Goal: Information Seeking & Learning: Learn about a topic

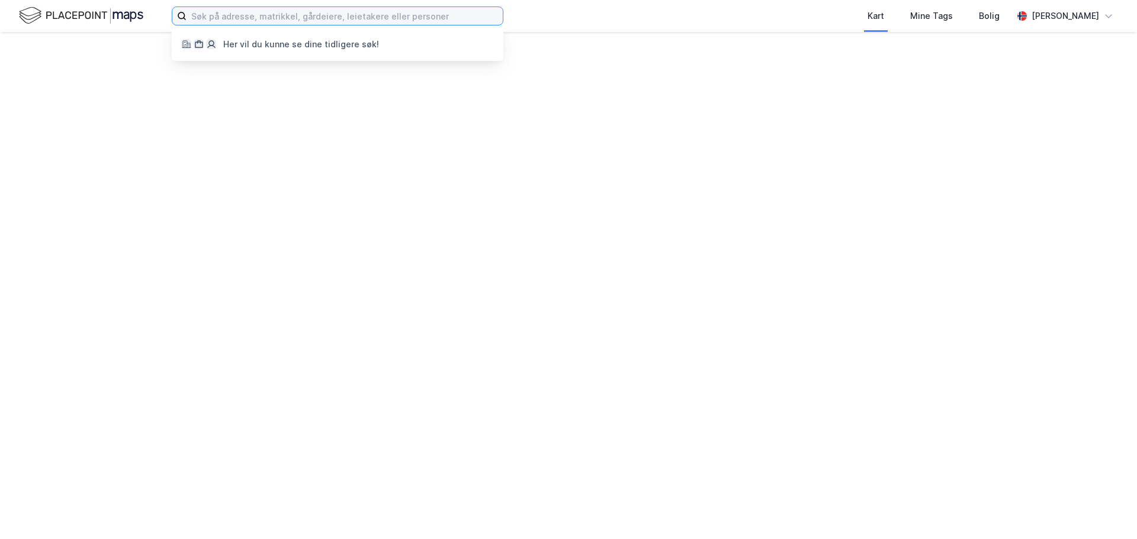
click at [242, 17] on input at bounding box center [344, 16] width 316 height 18
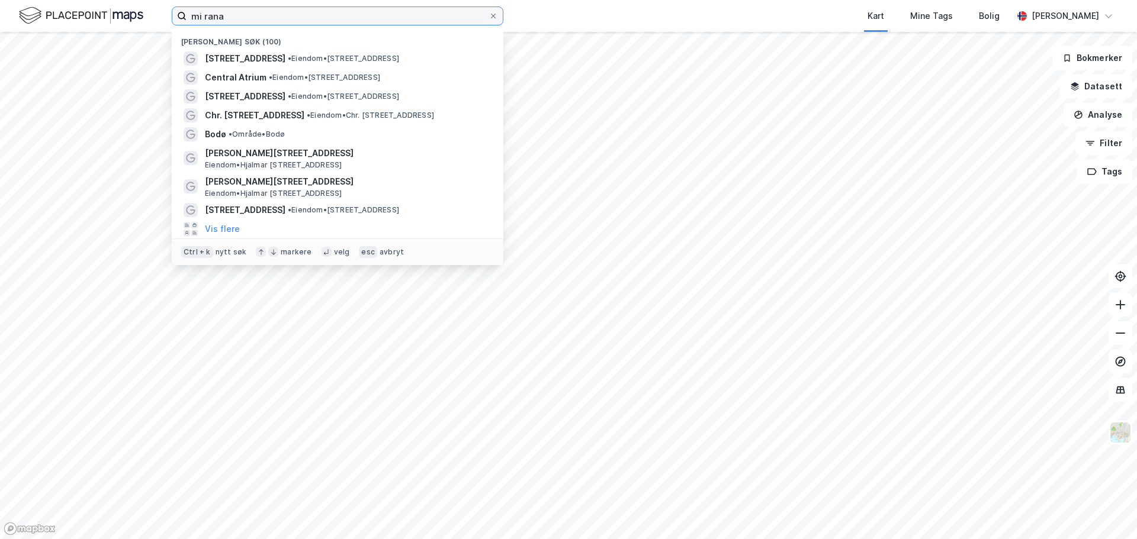
type input "mi rana"
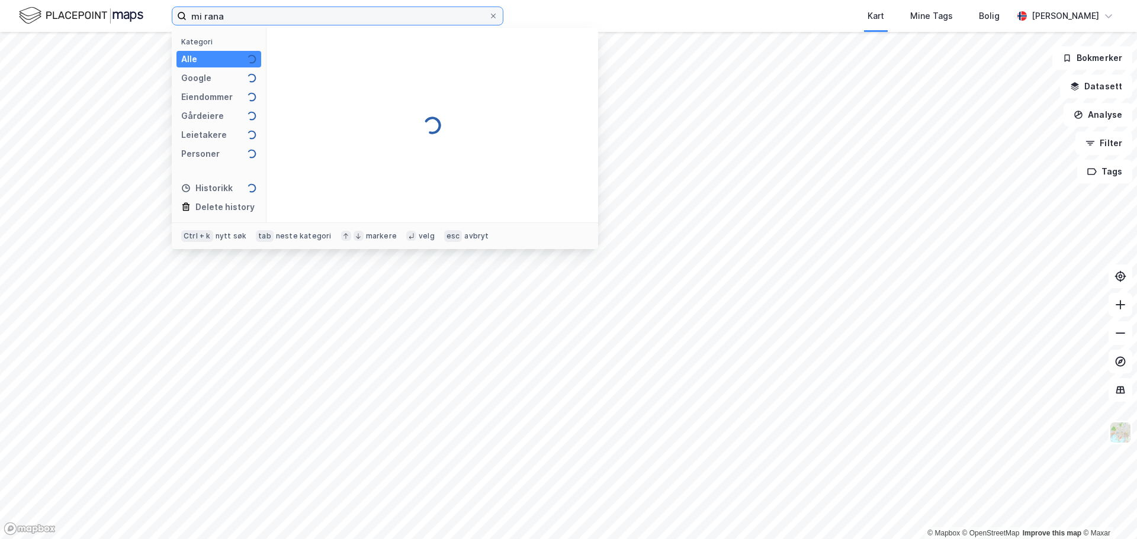
click at [198, 20] on input "mi rana" at bounding box center [337, 16] width 302 height 18
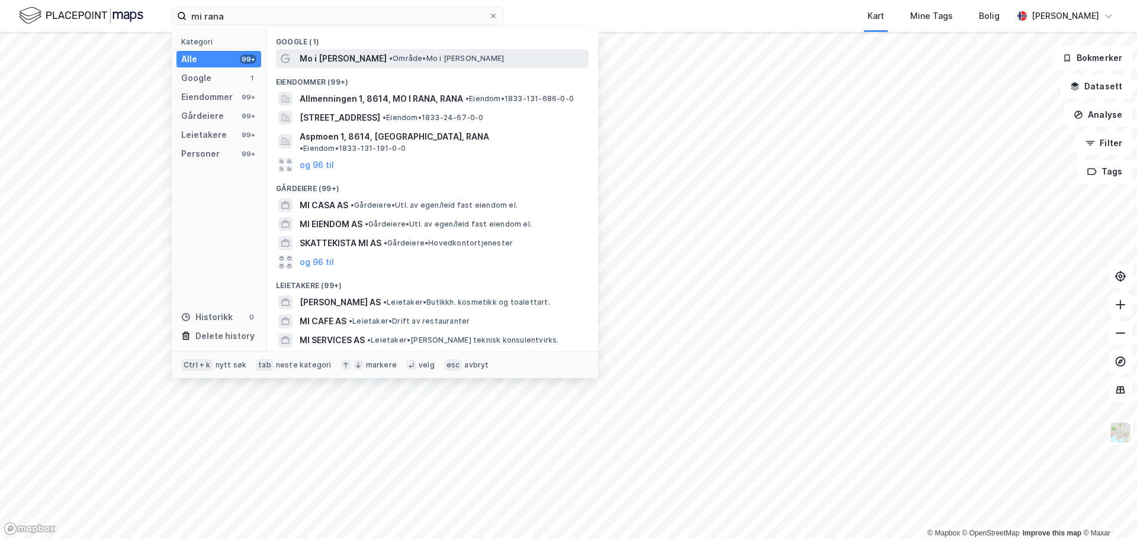
click at [389, 59] on span "• Område • Mo i Rana" at bounding box center [446, 58] width 115 height 9
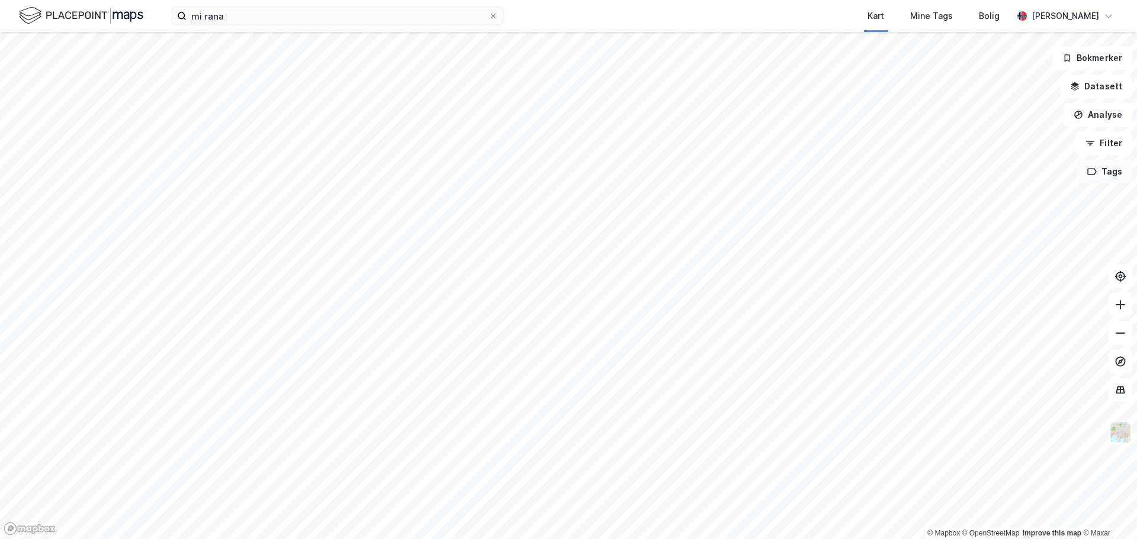
click at [1102, 179] on button "Tags" at bounding box center [1104, 172] width 55 height 24
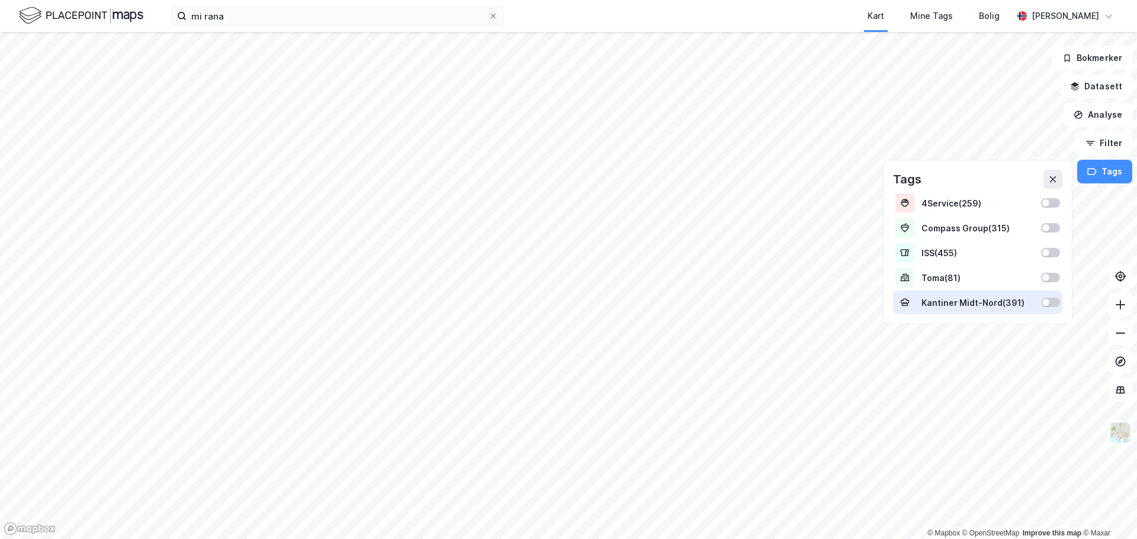
click at [1060, 304] on div at bounding box center [1050, 302] width 19 height 9
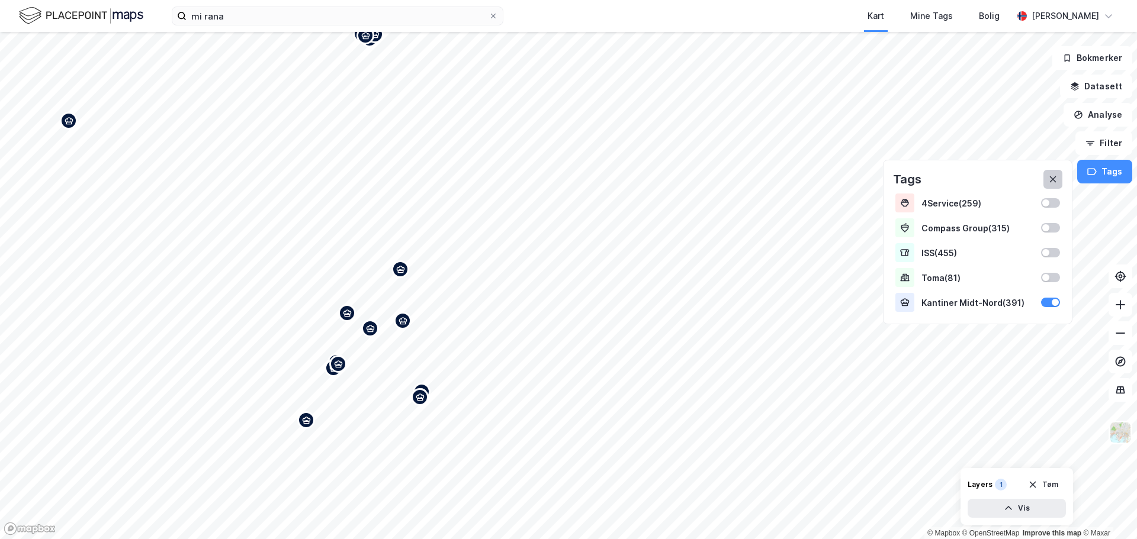
click at [1057, 182] on icon at bounding box center [1052, 179] width 9 height 9
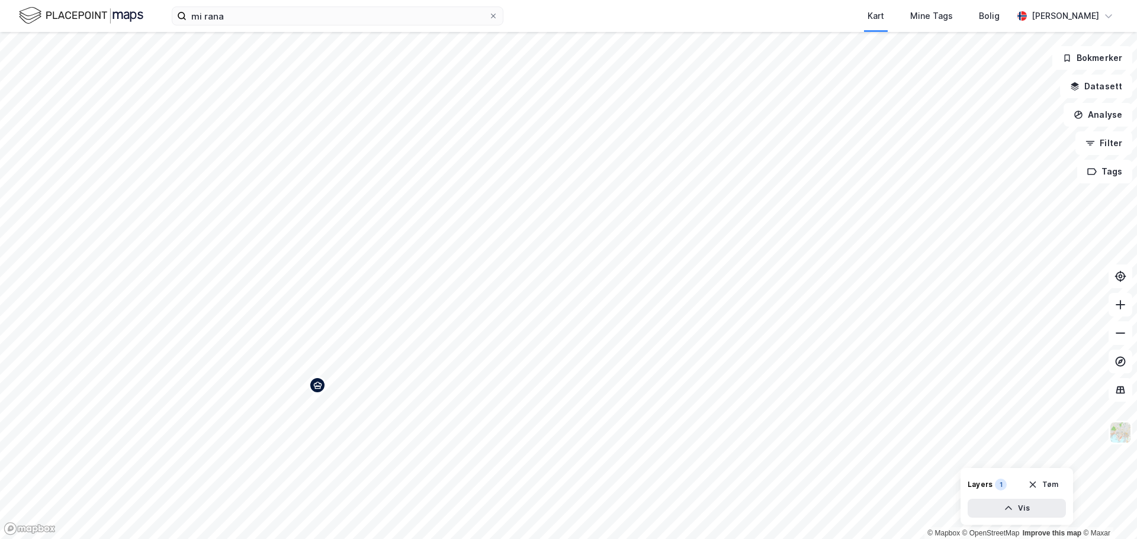
click at [319, 388] on icon "Map marker" at bounding box center [317, 385] width 9 height 9
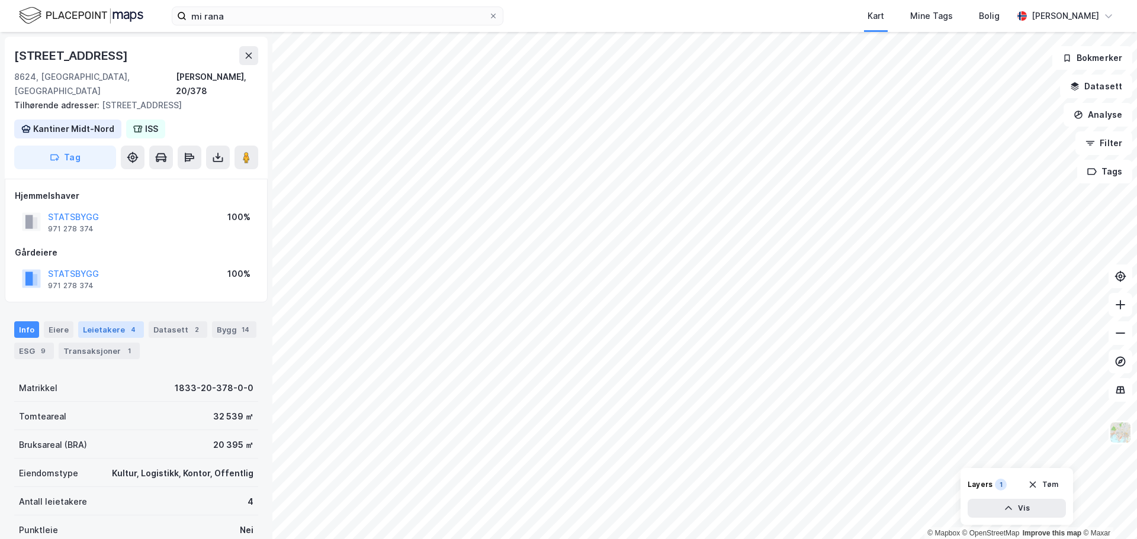
click at [109, 321] on div "Leietakere 4" at bounding box center [111, 329] width 66 height 17
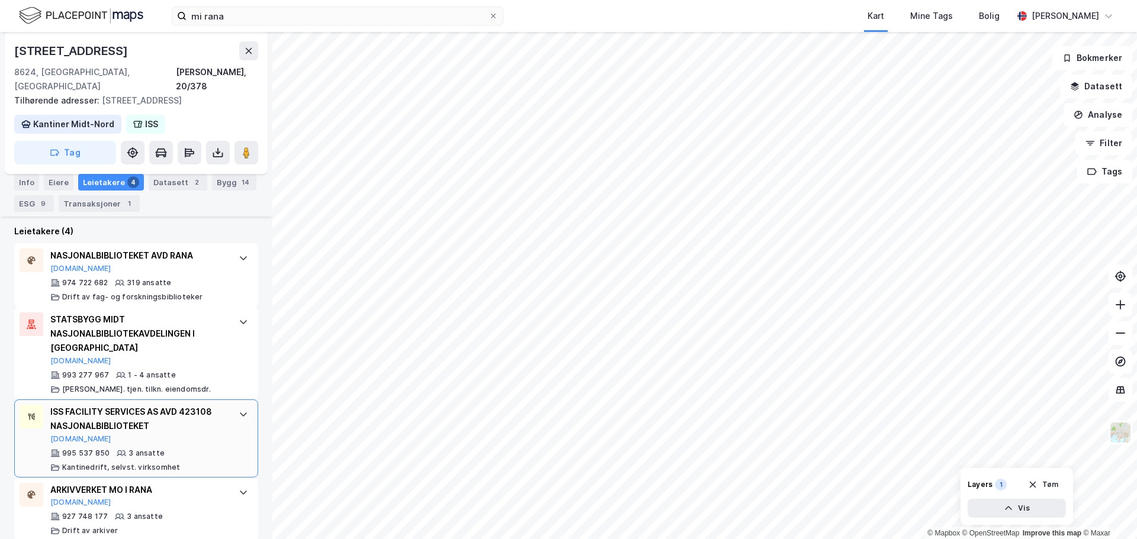
scroll to position [347, 0]
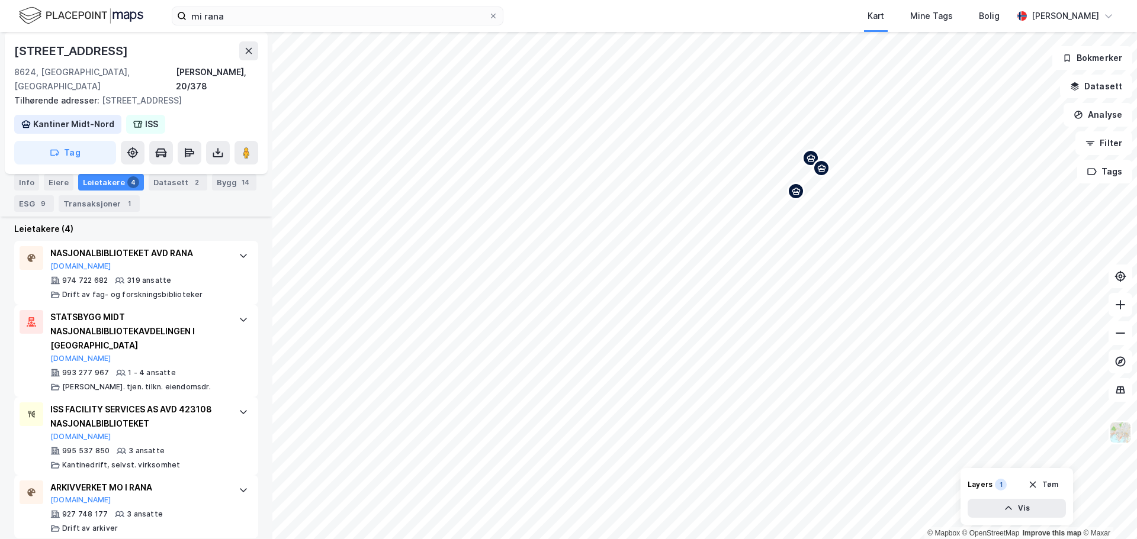
click at [794, 194] on icon "Map marker" at bounding box center [796, 191] width 9 height 9
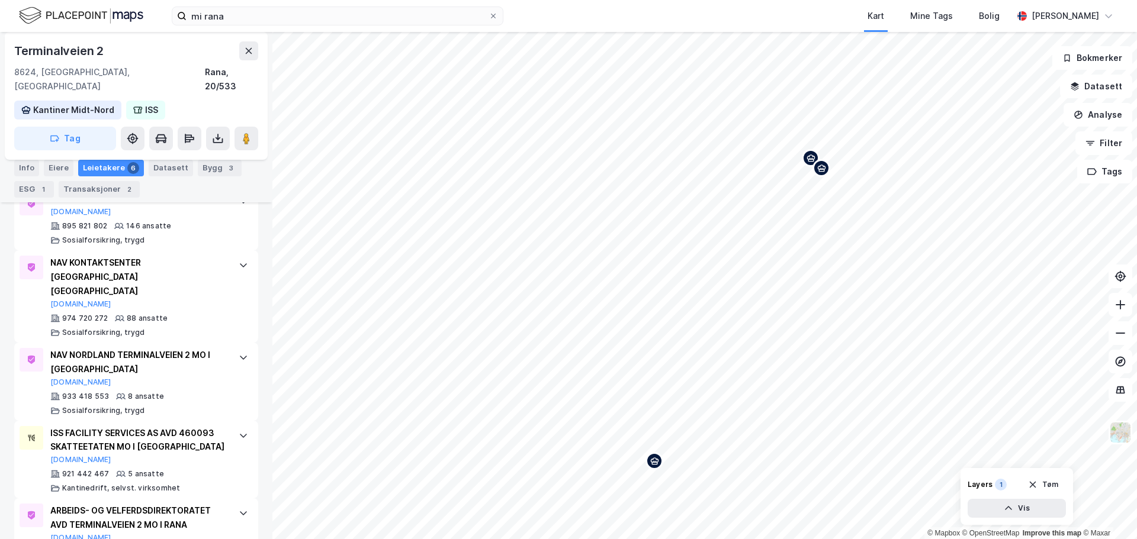
scroll to position [446, 0]
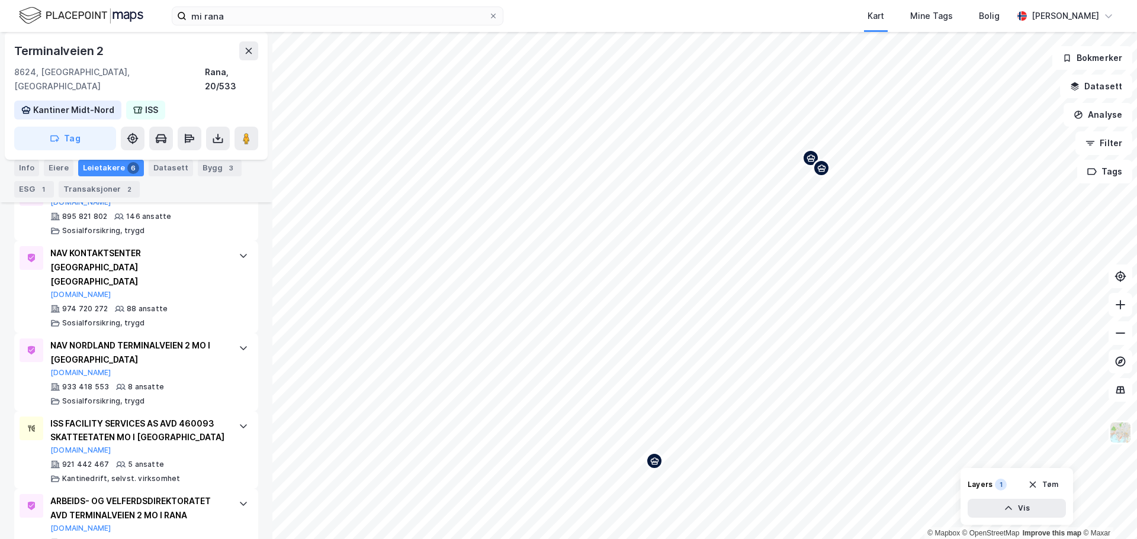
click at [825, 175] on div "Map marker" at bounding box center [821, 168] width 18 height 18
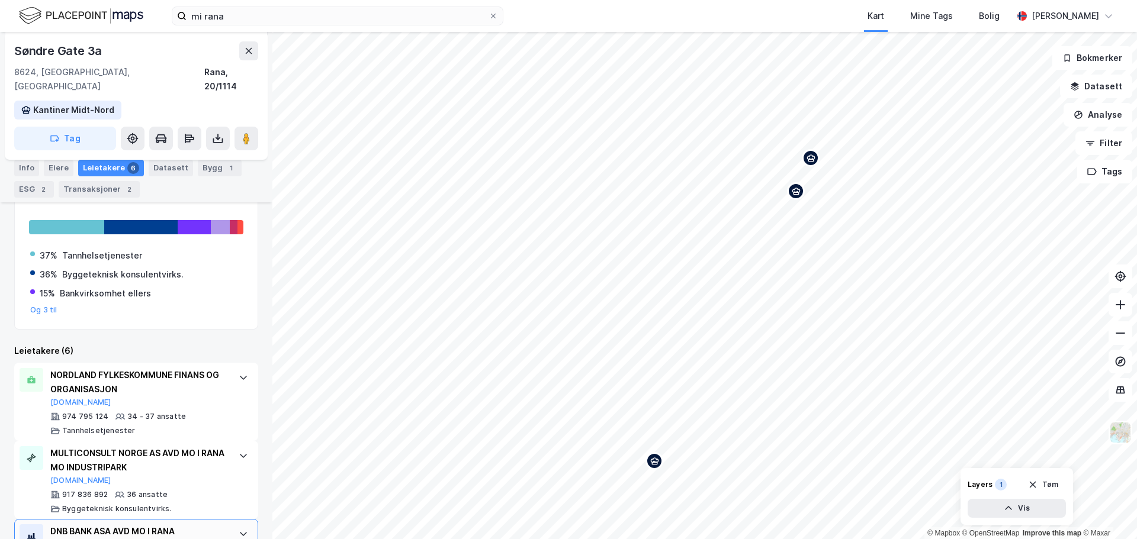
scroll to position [210, 0]
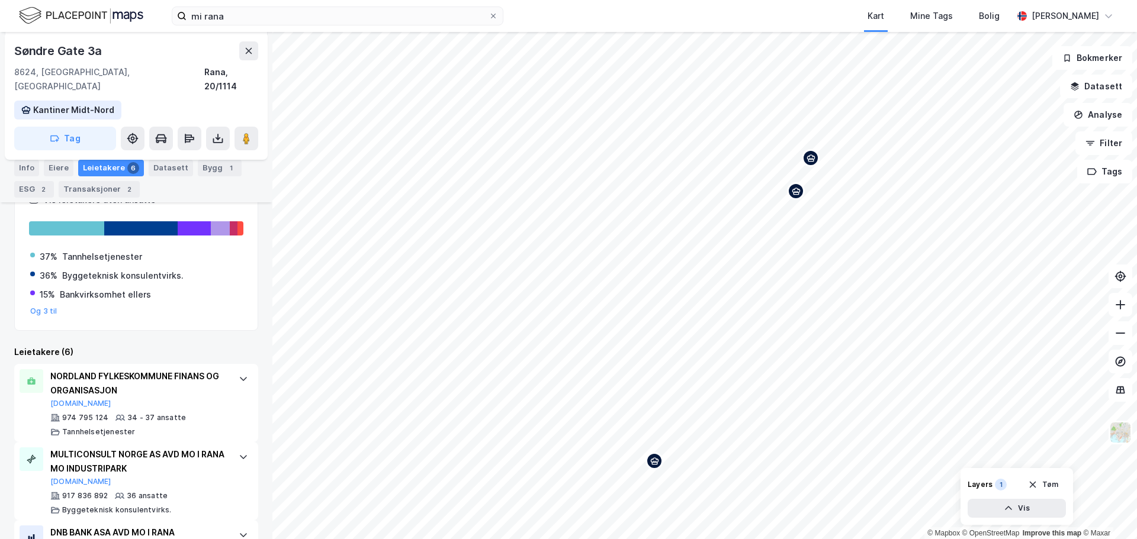
click at [811, 162] on icon "Map marker" at bounding box center [810, 158] width 9 height 9
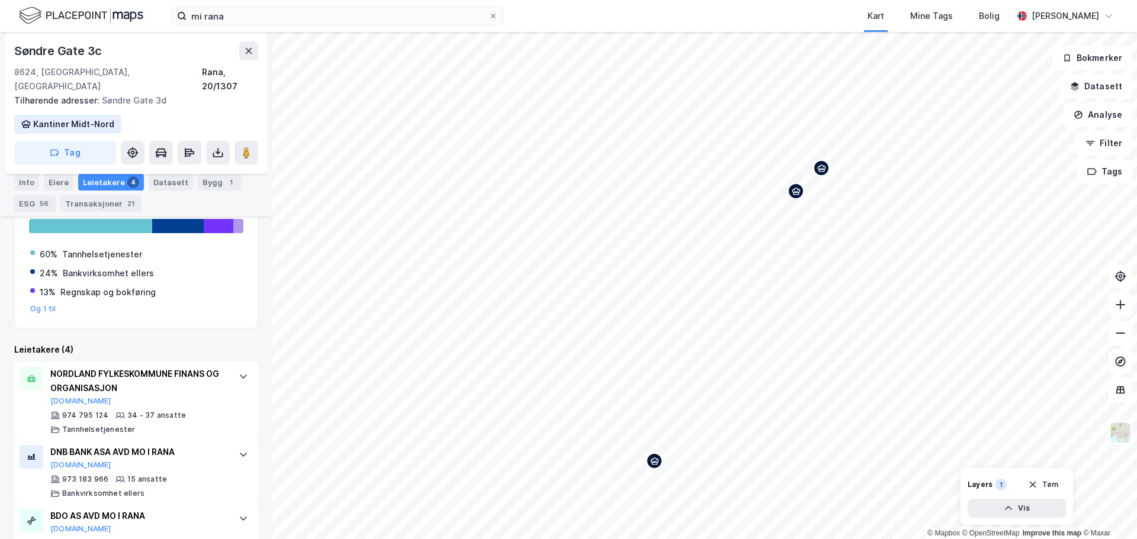
scroll to position [319, 0]
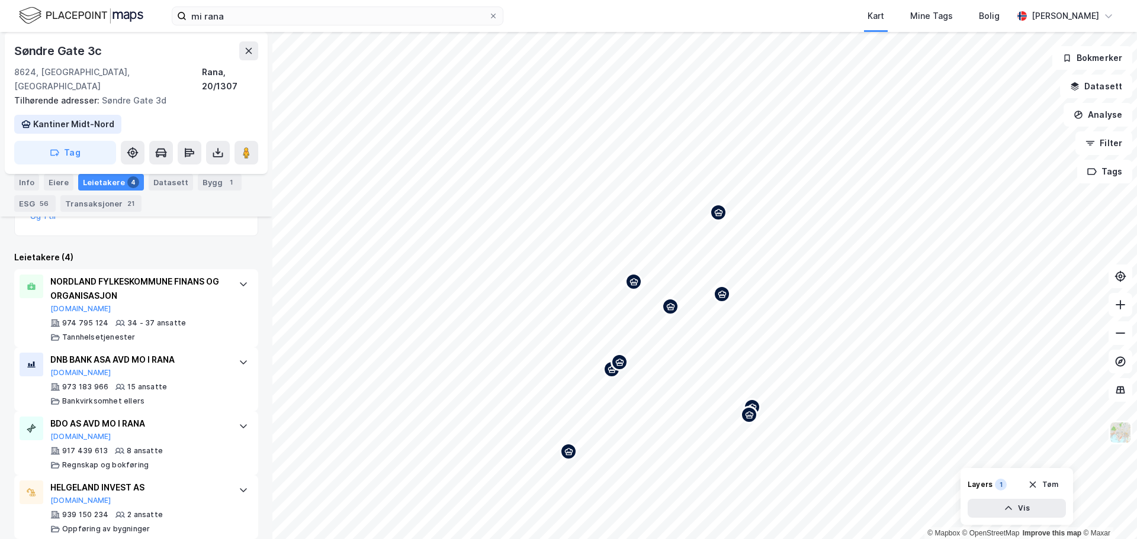
click at [749, 416] on icon "Map marker" at bounding box center [749, 414] width 8 height 7
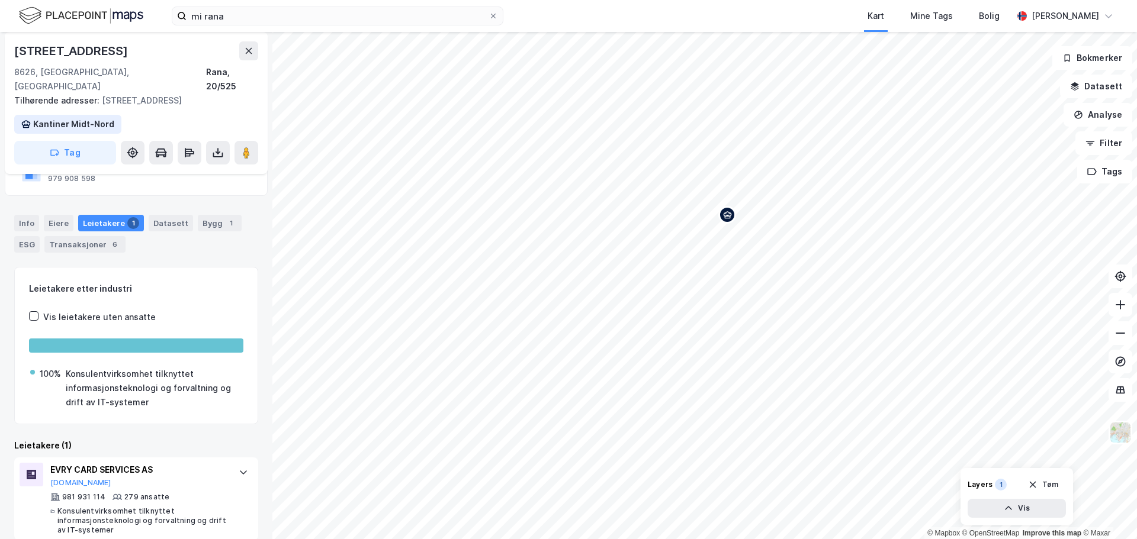
scroll to position [136, 0]
click at [729, 221] on div "Map marker" at bounding box center [727, 215] width 18 height 18
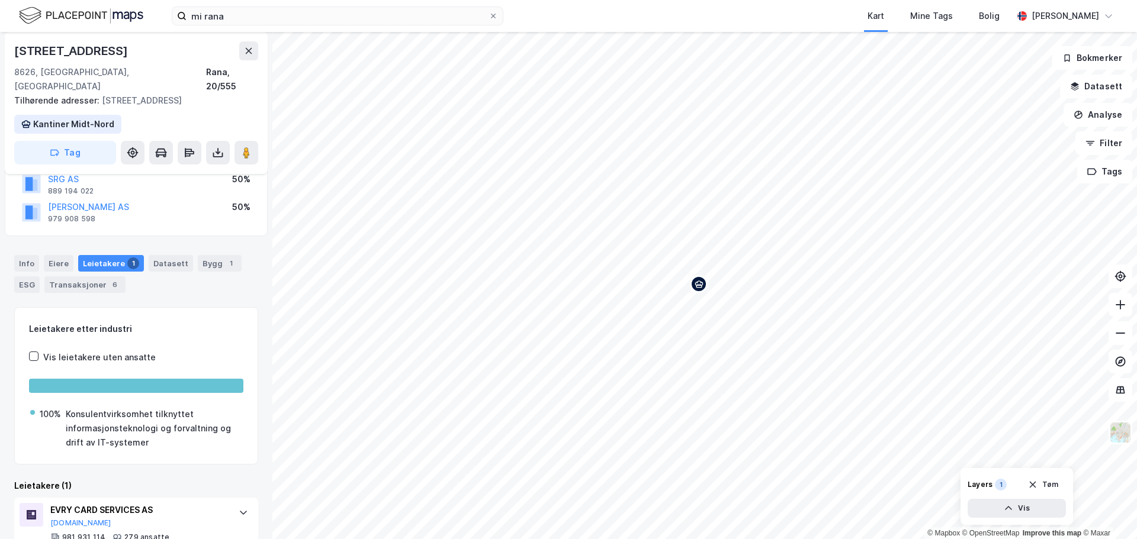
scroll to position [136, 0]
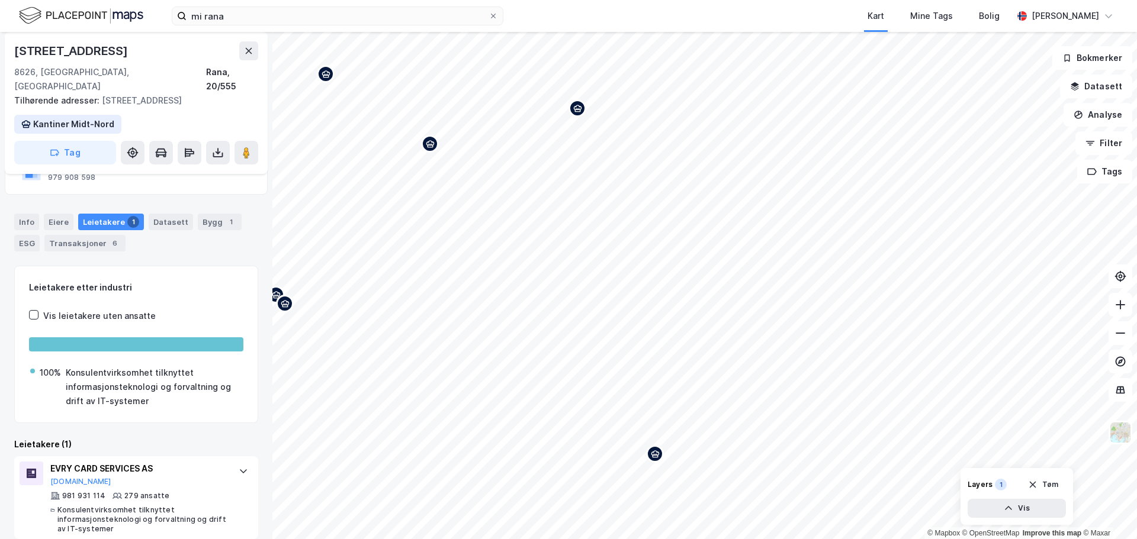
click at [577, 115] on div "Map marker" at bounding box center [577, 108] width 18 height 18
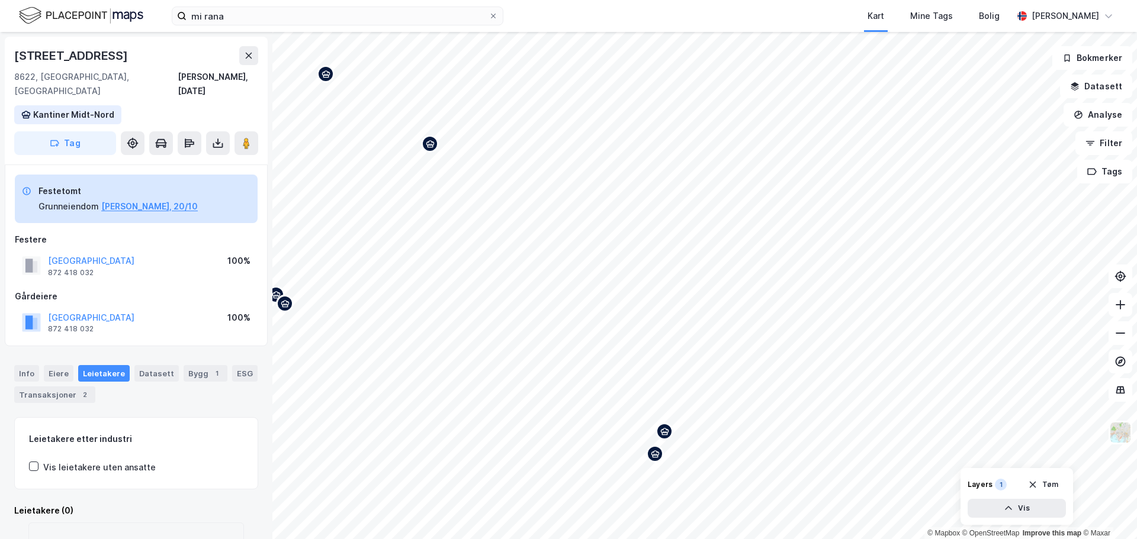
scroll to position [65, 0]
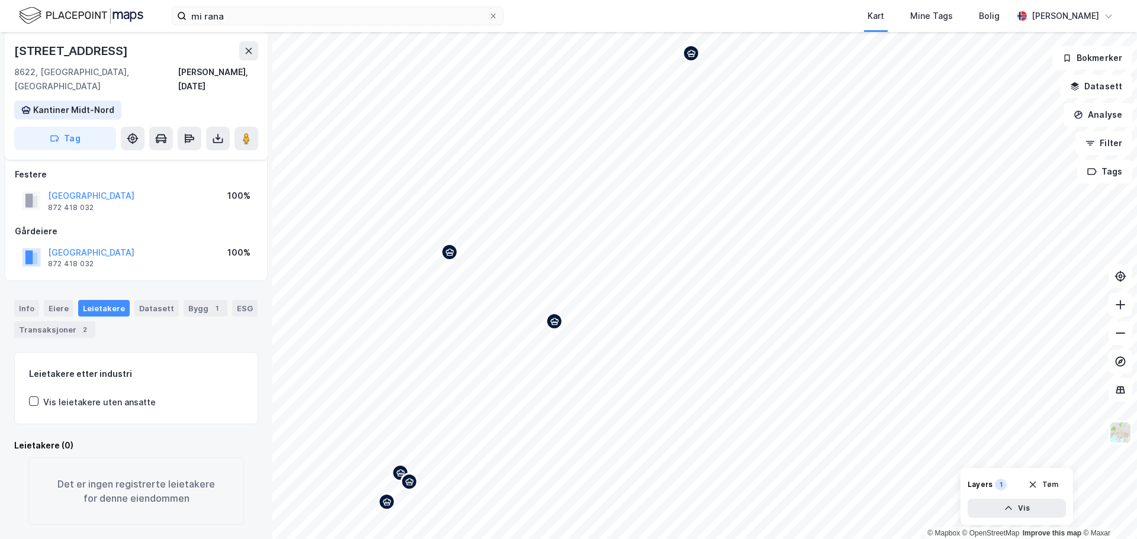
click at [555, 326] on icon "Map marker" at bounding box center [554, 321] width 9 height 9
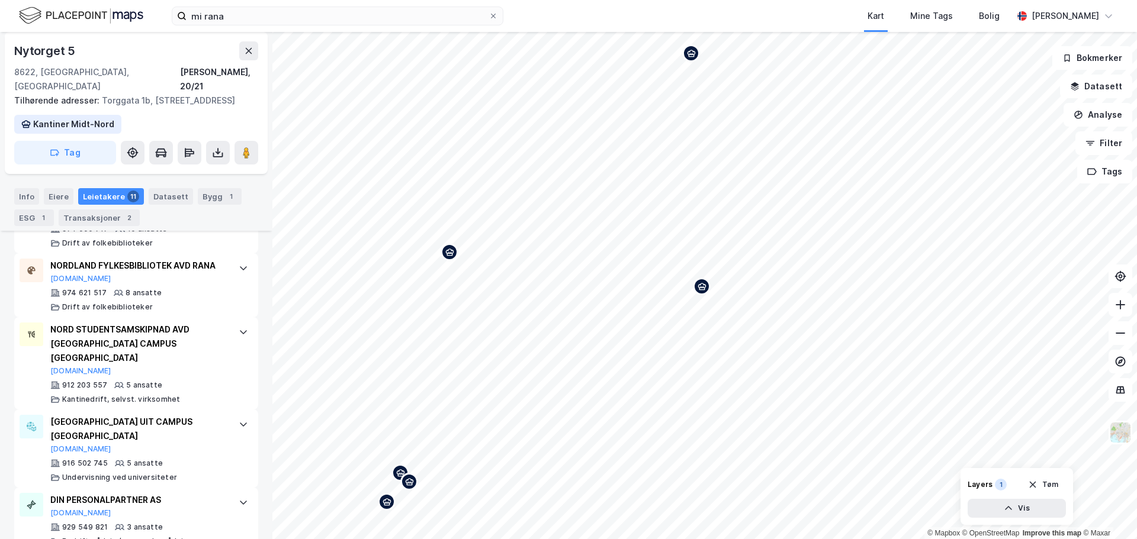
scroll to position [716, 0]
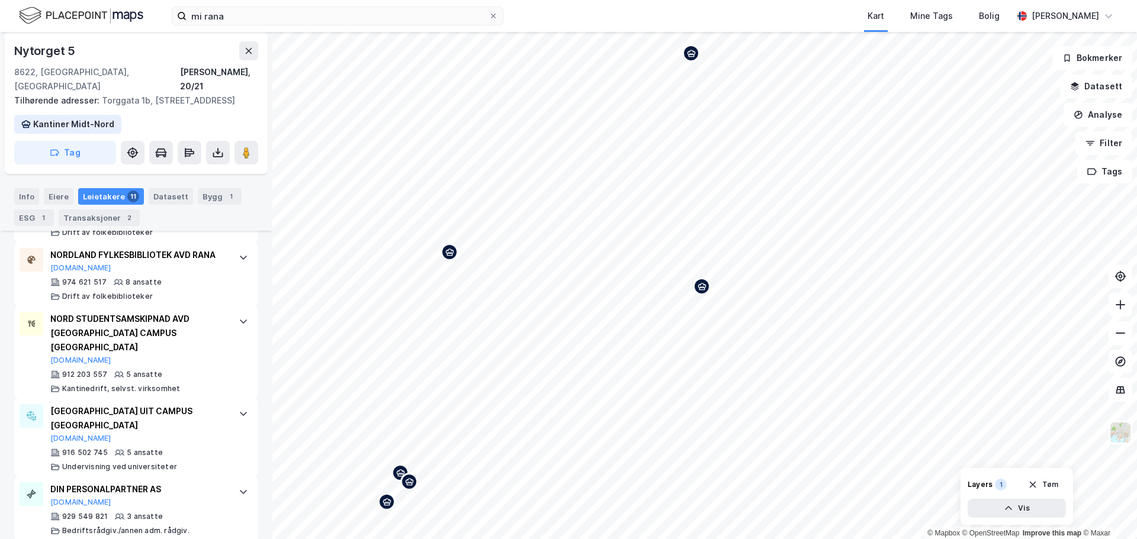
click at [451, 253] on icon "Map marker" at bounding box center [449, 252] width 8 height 7
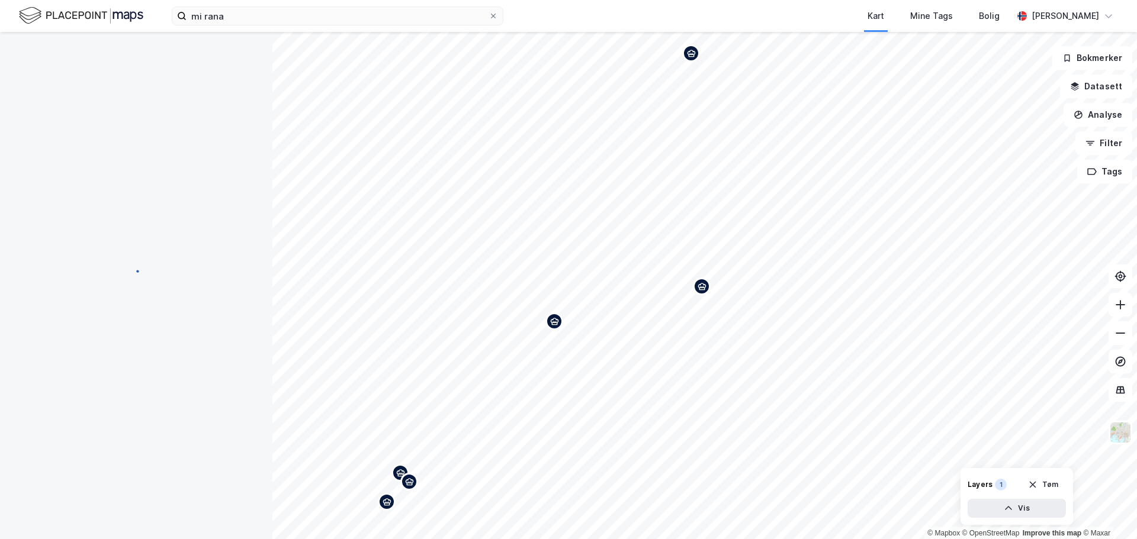
scroll to position [0, 0]
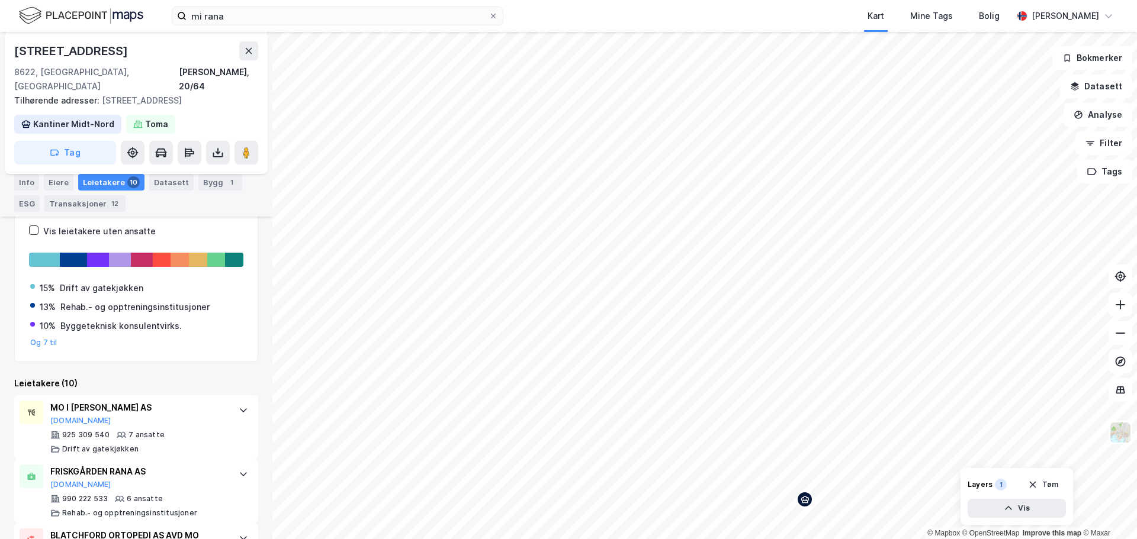
scroll to position [184, 0]
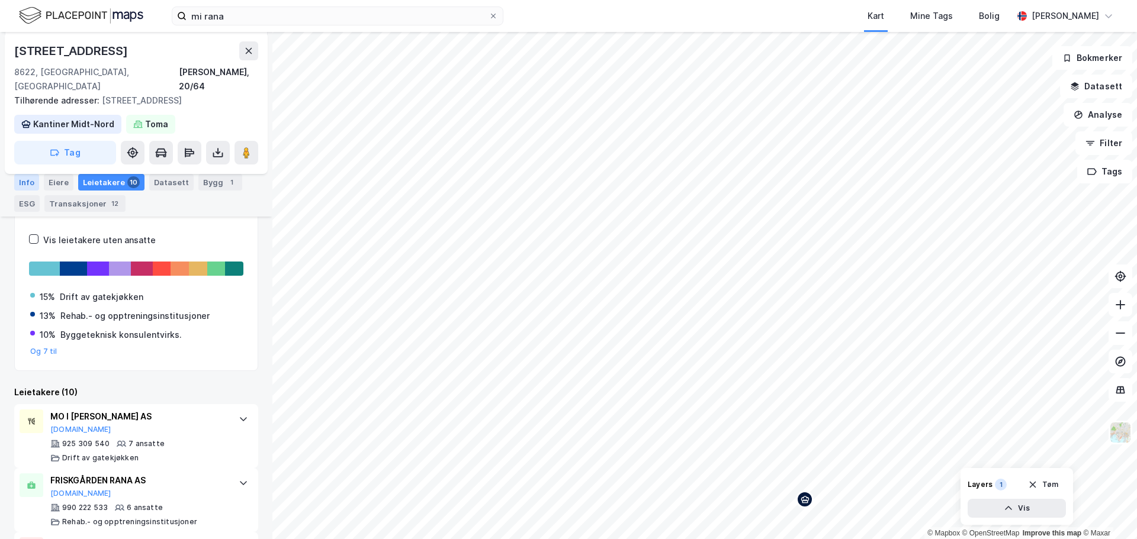
click at [23, 179] on div "Info" at bounding box center [26, 182] width 25 height 17
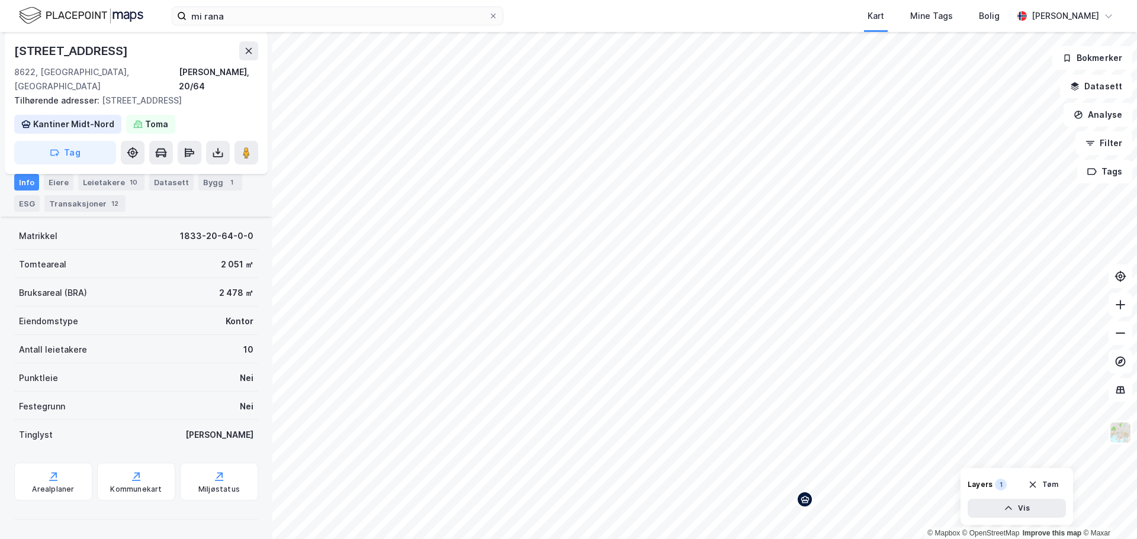
scroll to position [139, 0]
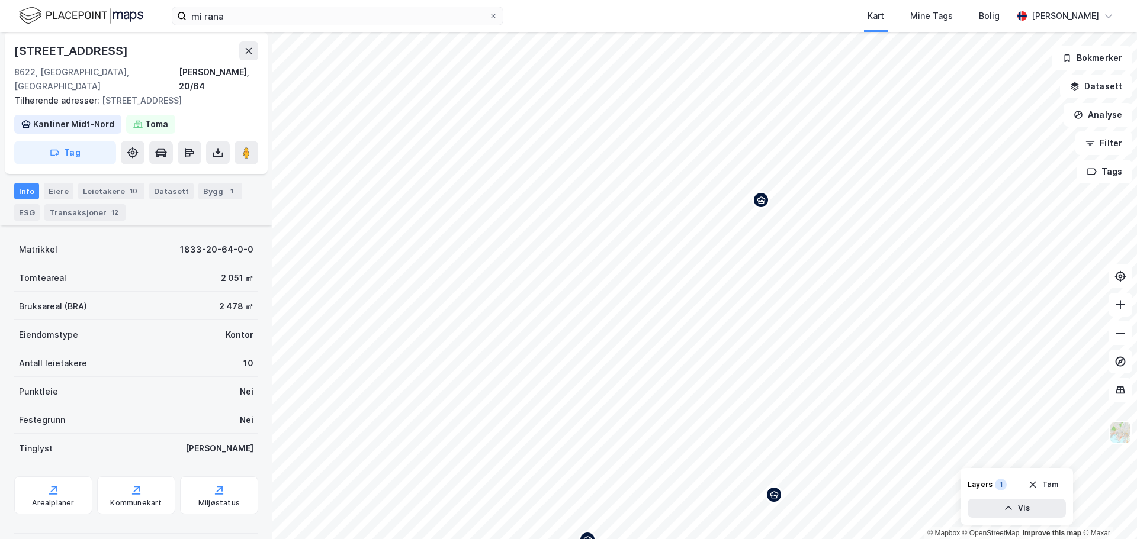
click at [762, 204] on icon "Map marker" at bounding box center [761, 200] width 9 height 9
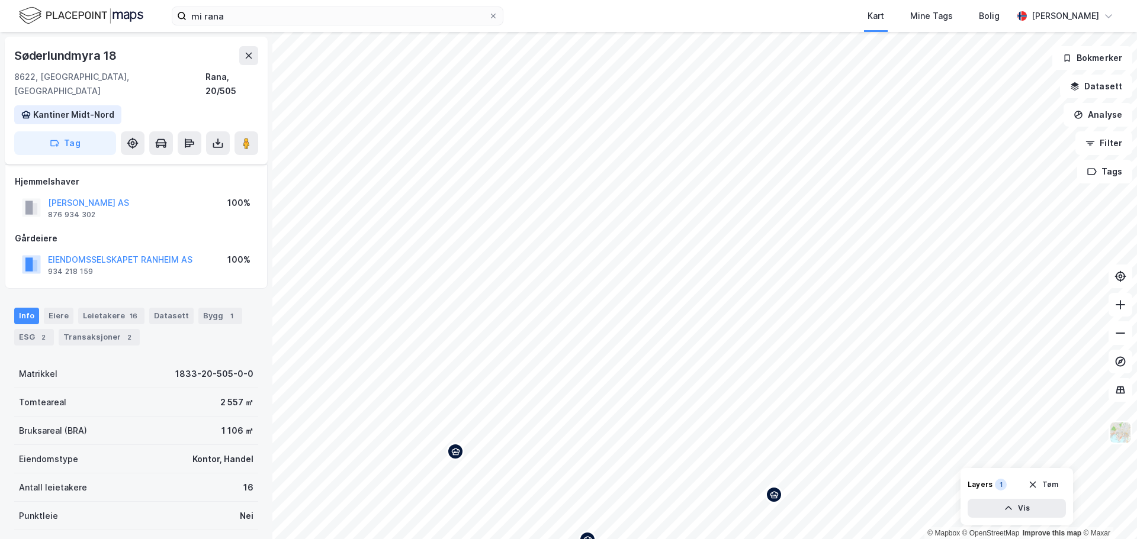
scroll to position [124, 0]
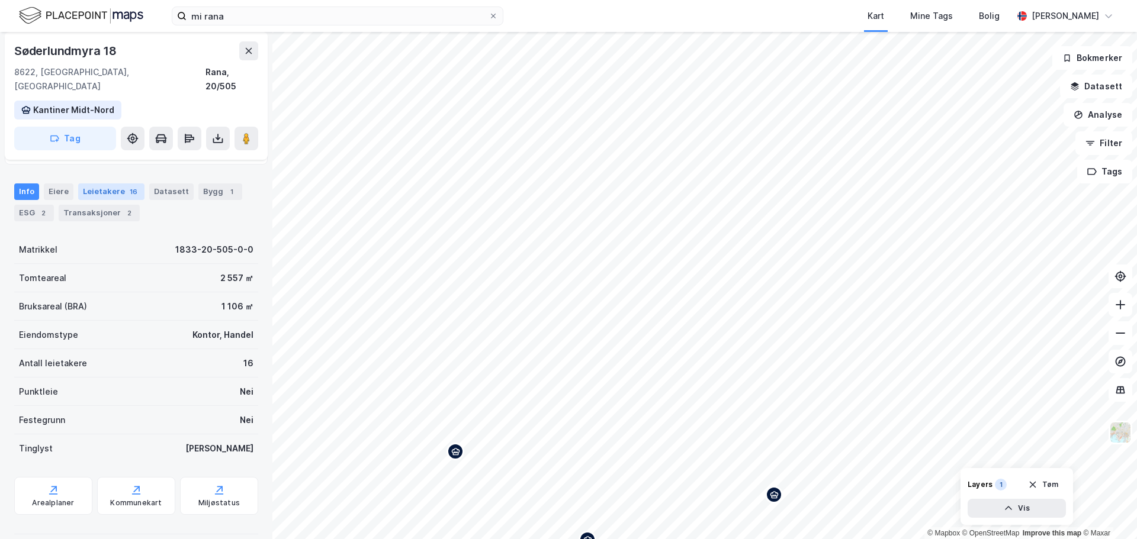
click at [101, 184] on div "Leietakere 16" at bounding box center [111, 192] width 66 height 17
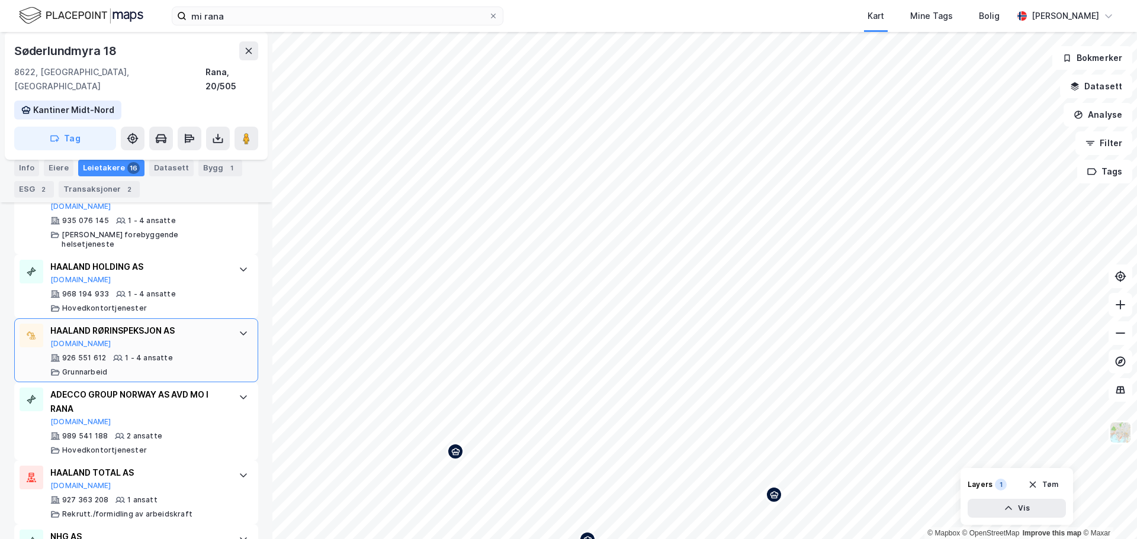
scroll to position [1057, 0]
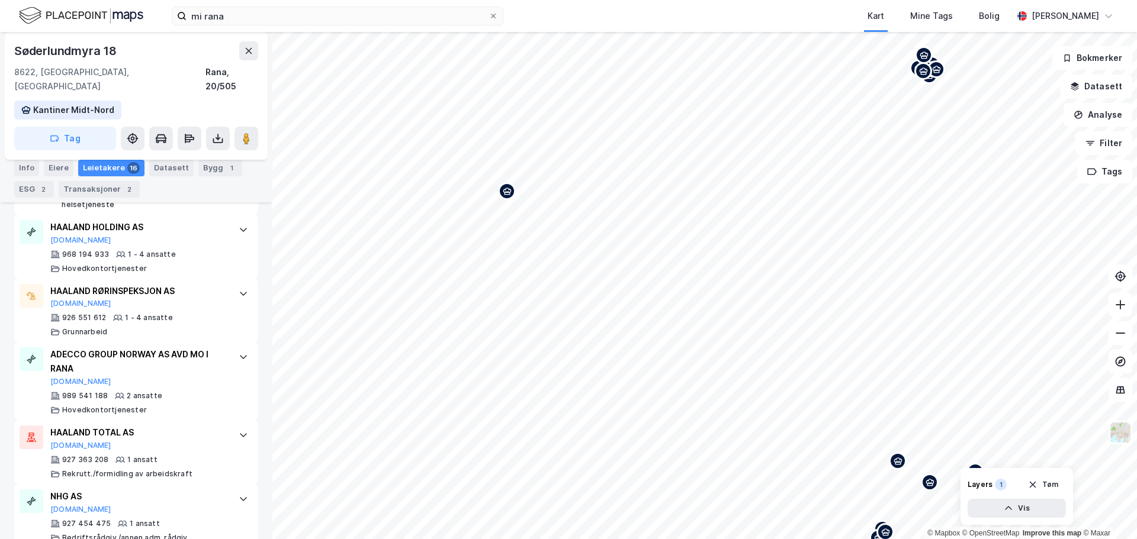
click at [509, 196] on div "Map marker" at bounding box center [507, 191] width 18 height 18
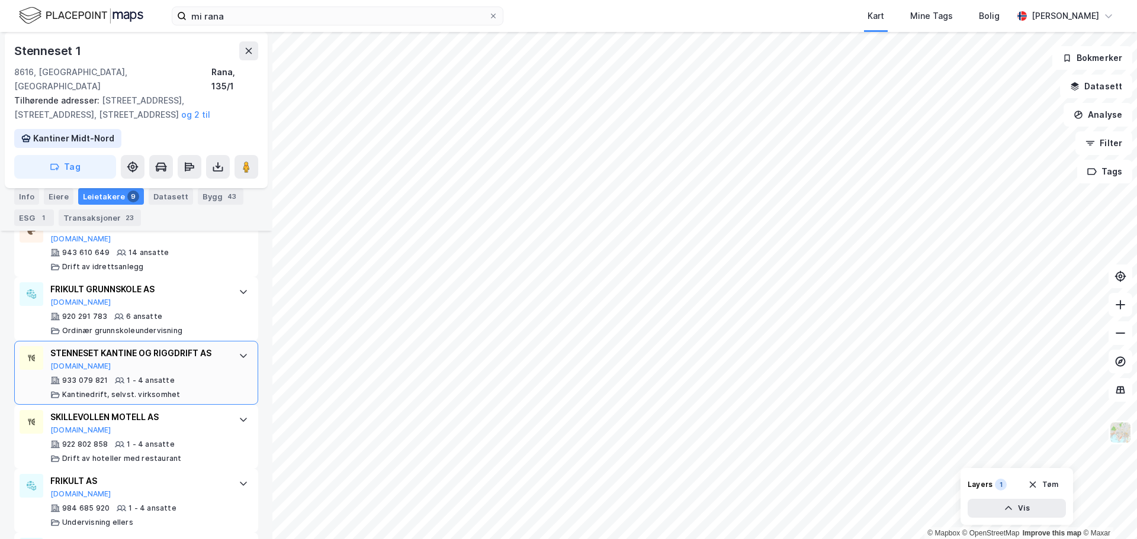
scroll to position [352, 0]
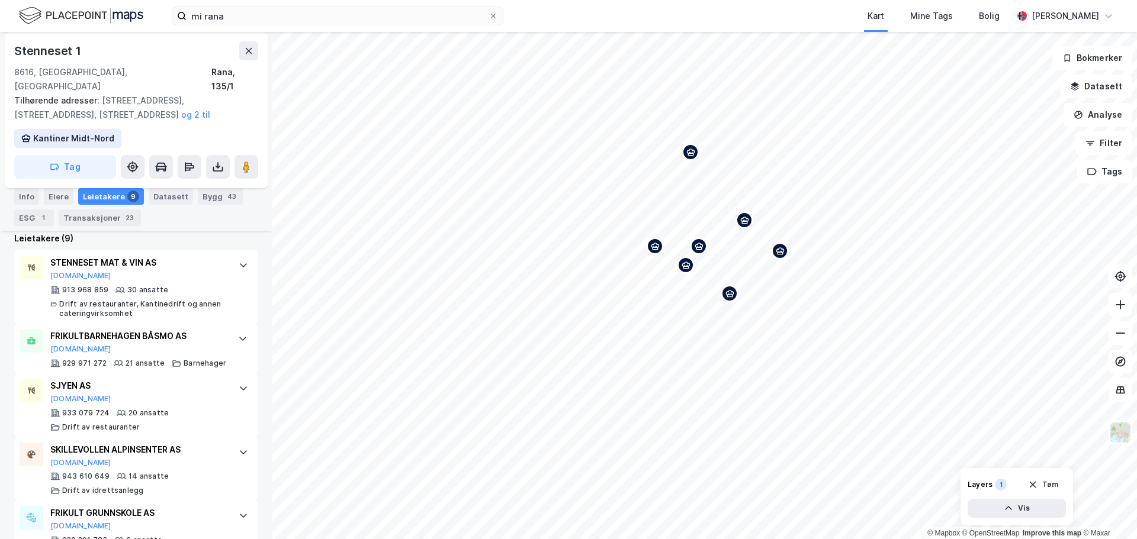
click at [780, 255] on icon "Map marker" at bounding box center [780, 251] width 9 height 9
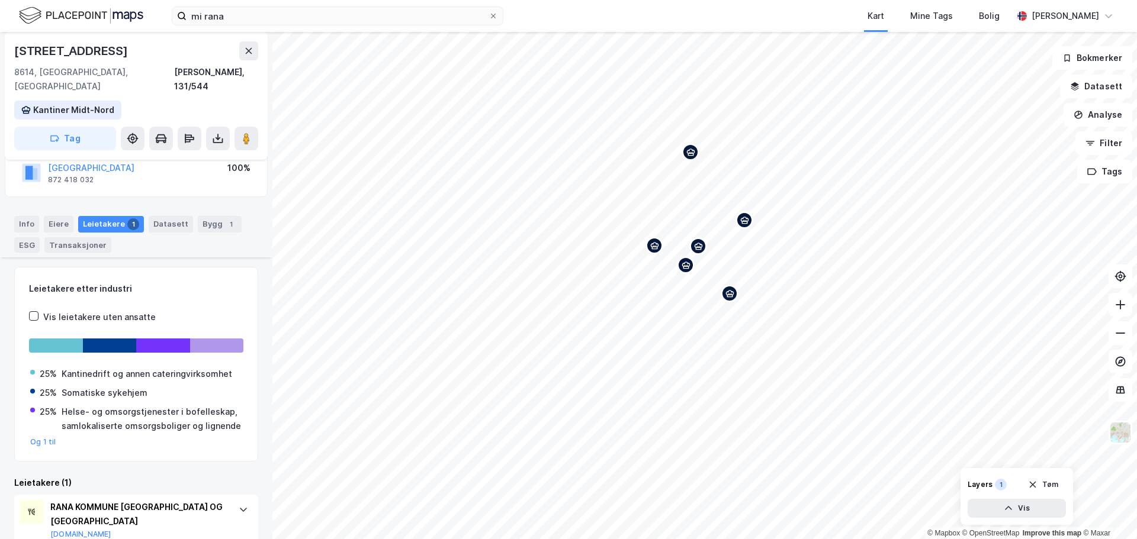
scroll to position [149, 0]
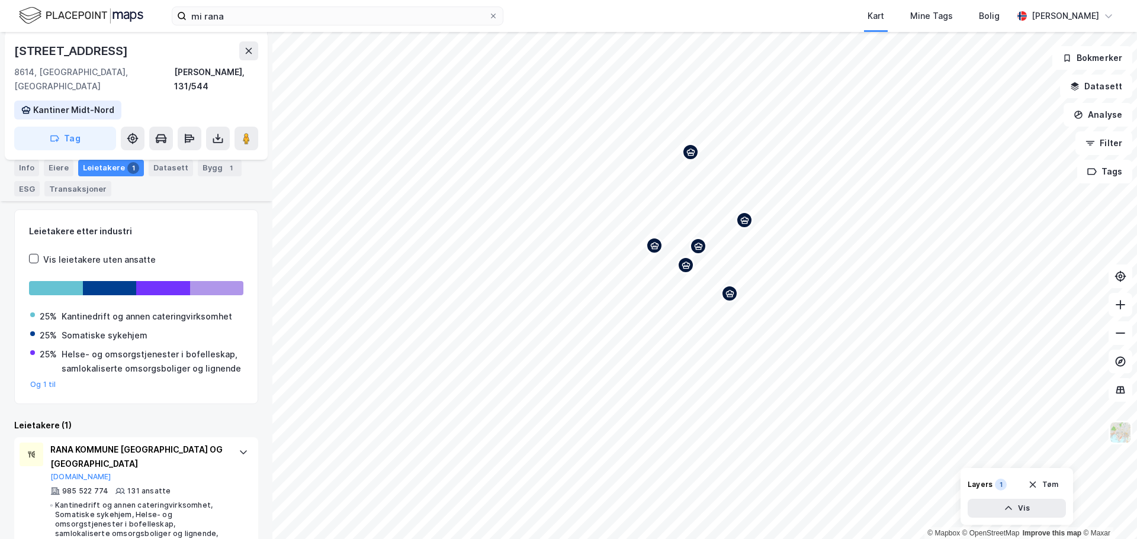
click at [690, 156] on icon "Map marker" at bounding box center [690, 152] width 9 height 9
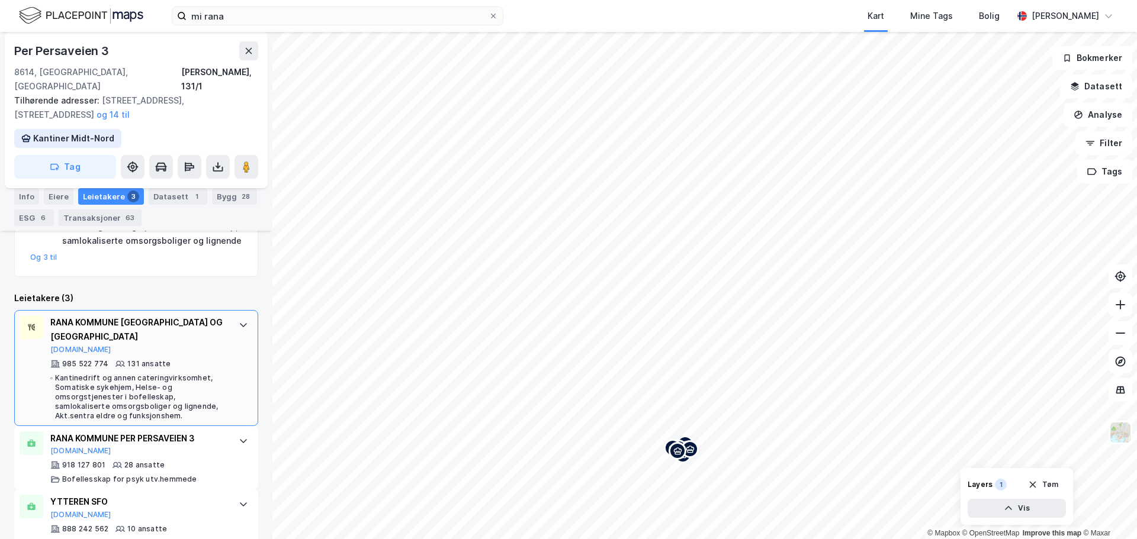
scroll to position [307, 0]
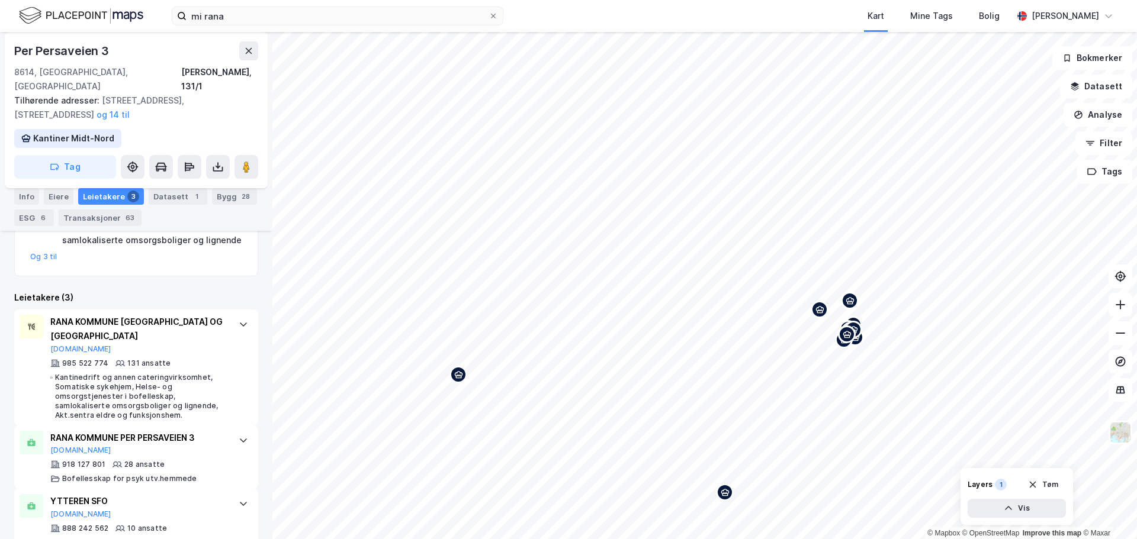
click at [725, 497] on div "Map marker" at bounding box center [725, 493] width 18 height 18
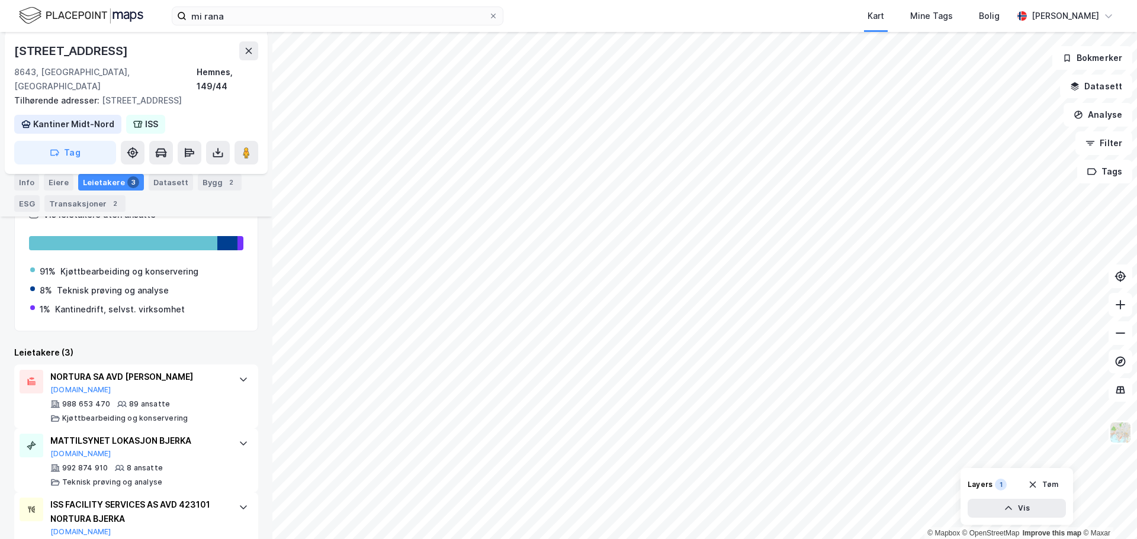
scroll to position [240, 0]
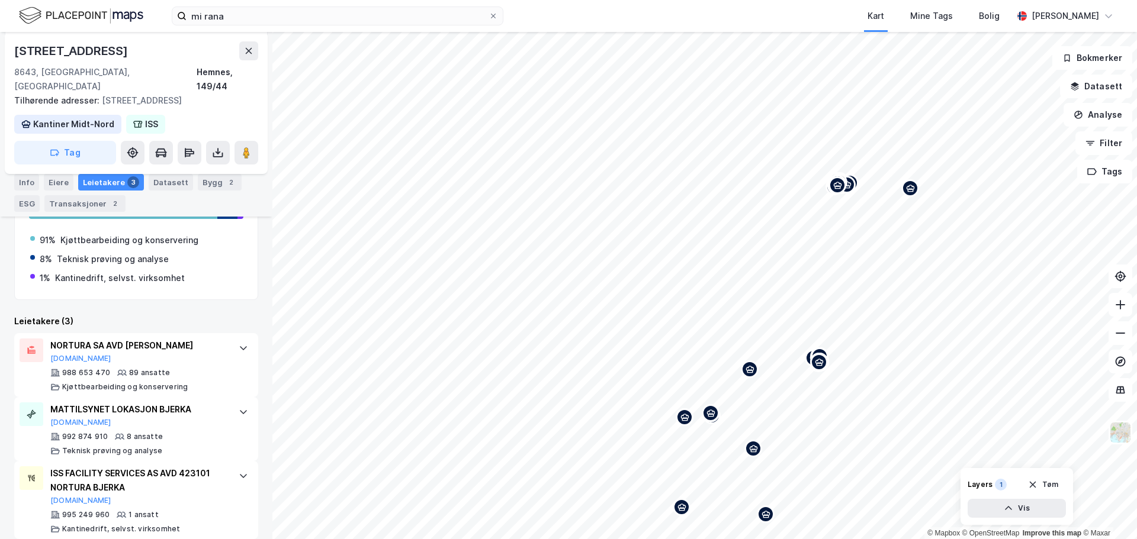
click at [909, 191] on icon "Map marker" at bounding box center [910, 188] width 8 height 7
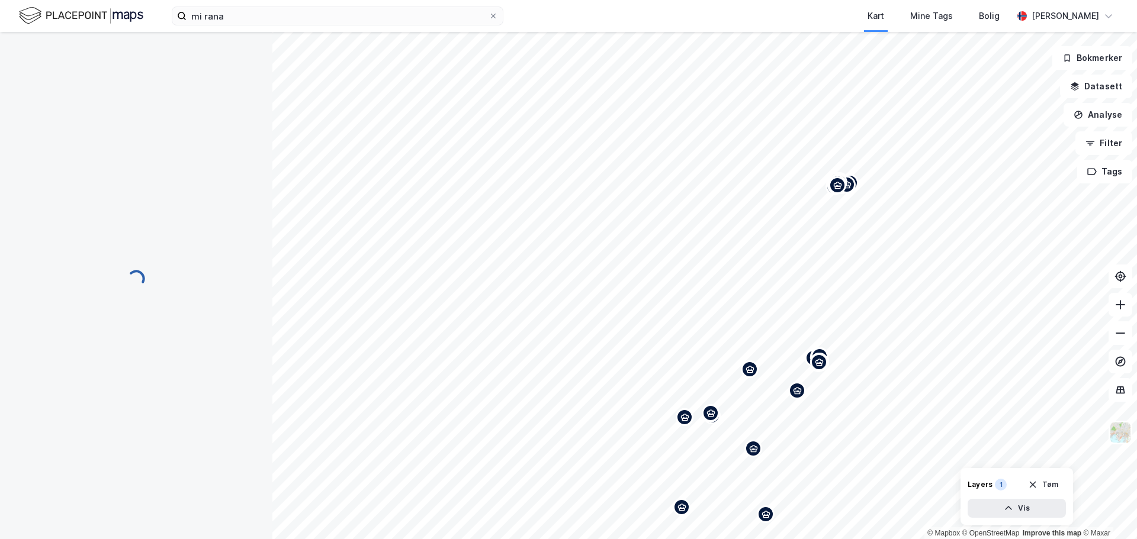
scroll to position [0, 0]
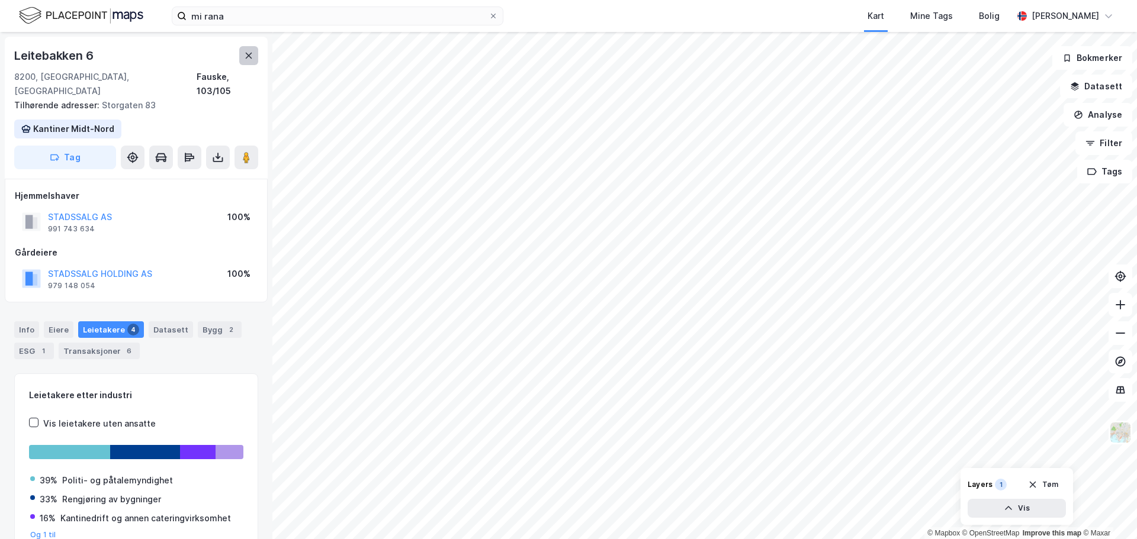
click at [250, 52] on icon at bounding box center [248, 55] width 9 height 9
